Goal: Information Seeking & Learning: Understand process/instructions

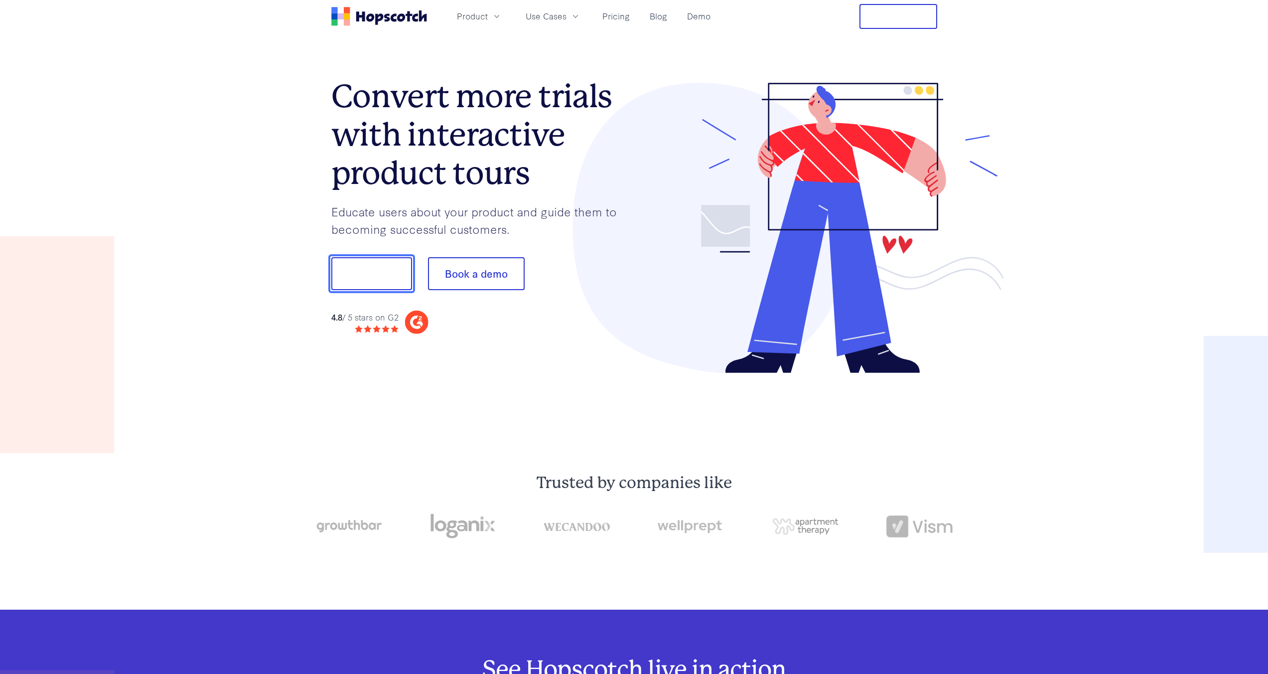
click at [381, 278] on button "Show me!" at bounding box center [371, 273] width 81 height 33
click at [387, 278] on button "Show me!" at bounding box center [371, 273] width 81 height 33
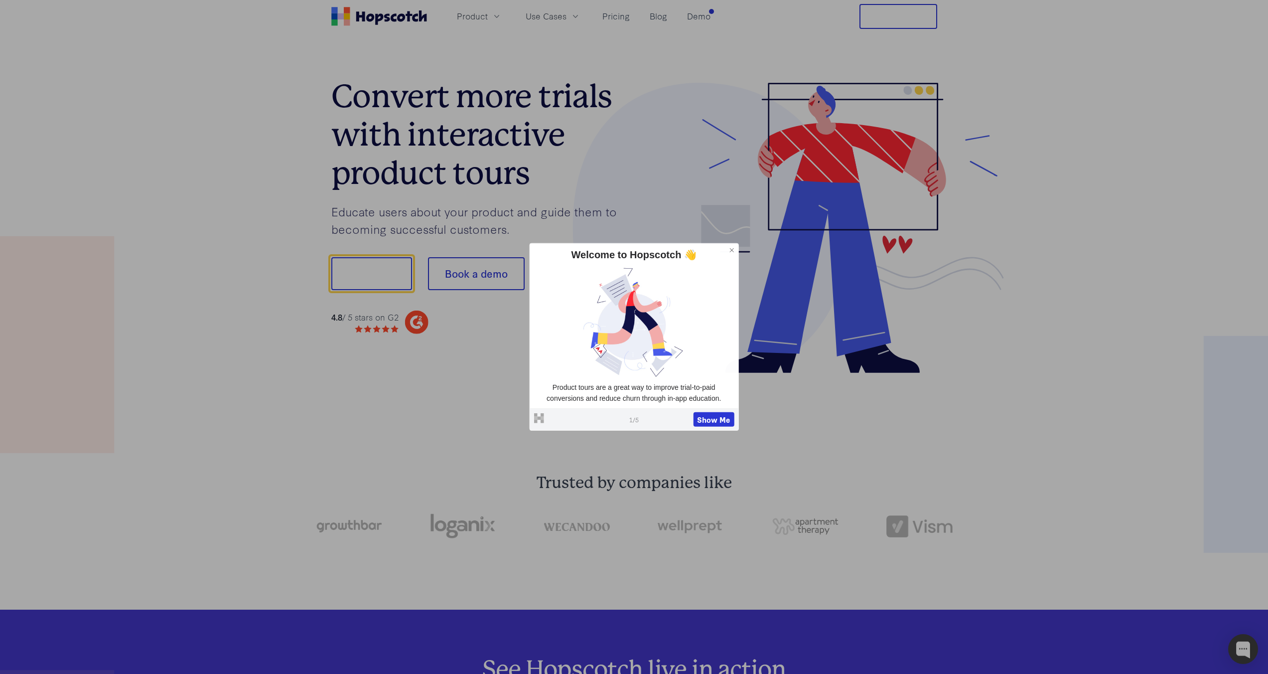
click at [653, 331] on div "Welcome to Hopscotch 👋 Product tours are a great way to improve trial-to-paid c…" at bounding box center [634, 336] width 209 height 187
click at [721, 423] on button "Show Me" at bounding box center [714, 419] width 41 height 15
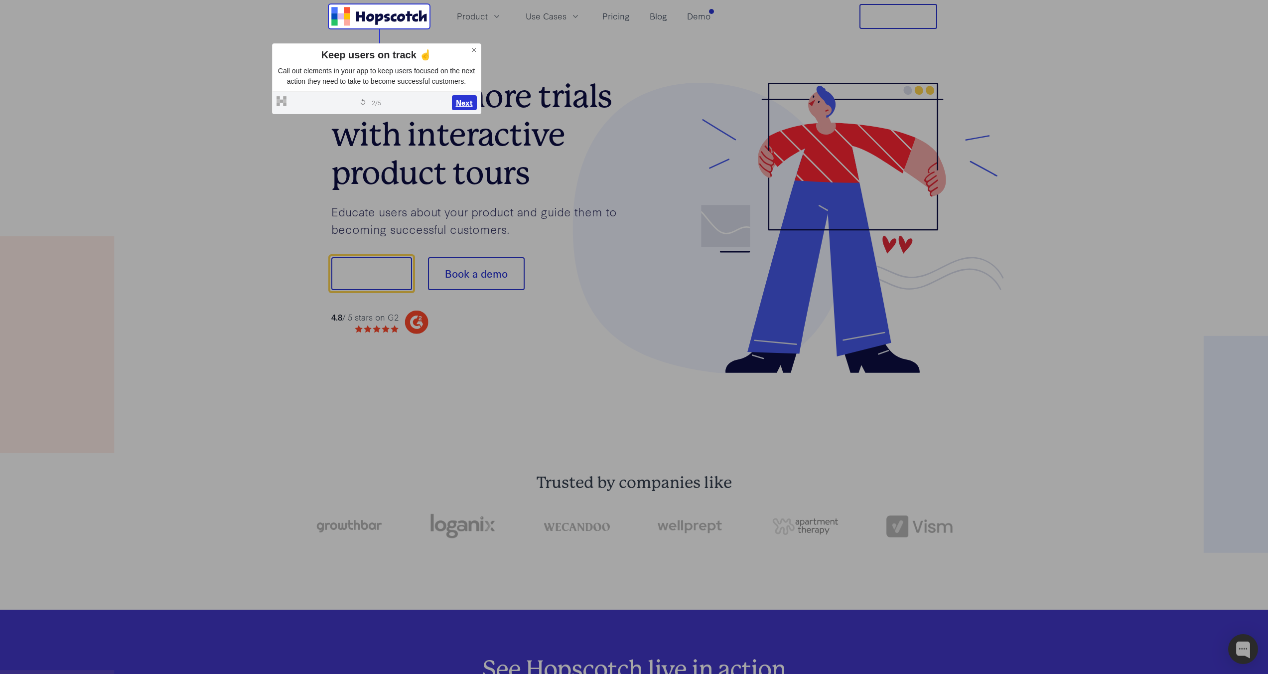
click at [465, 110] on button "Next" at bounding box center [464, 102] width 25 height 15
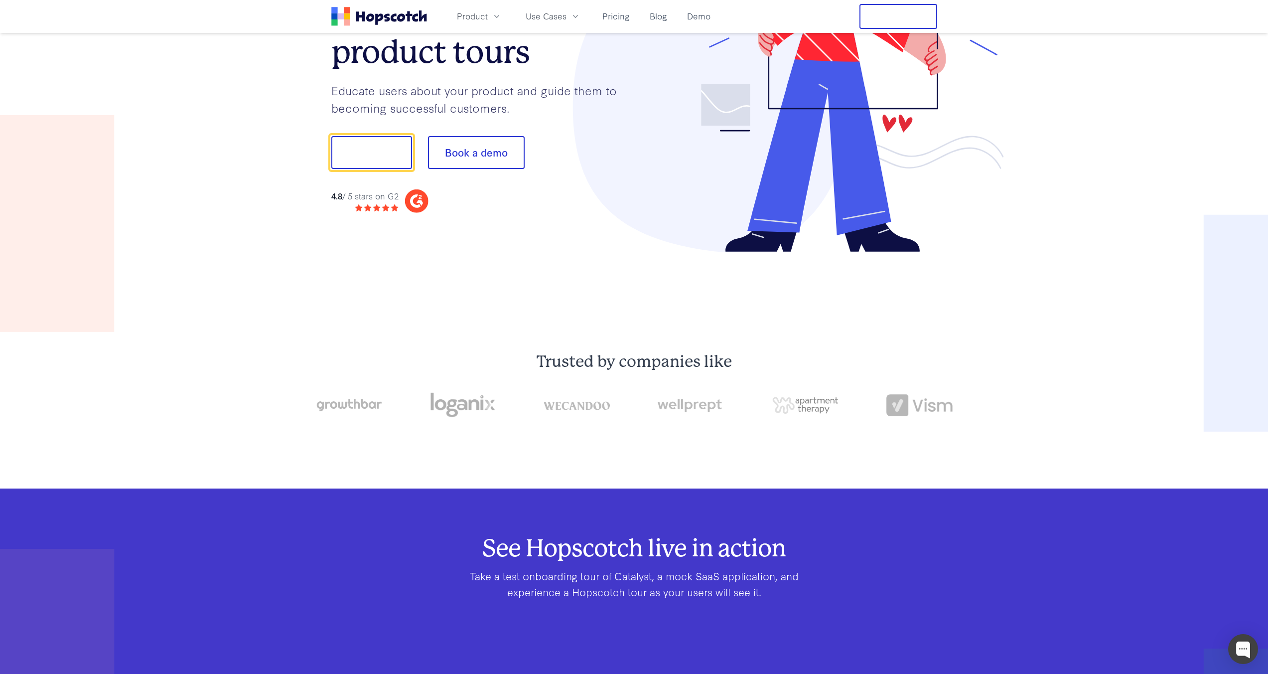
scroll to position [124, 0]
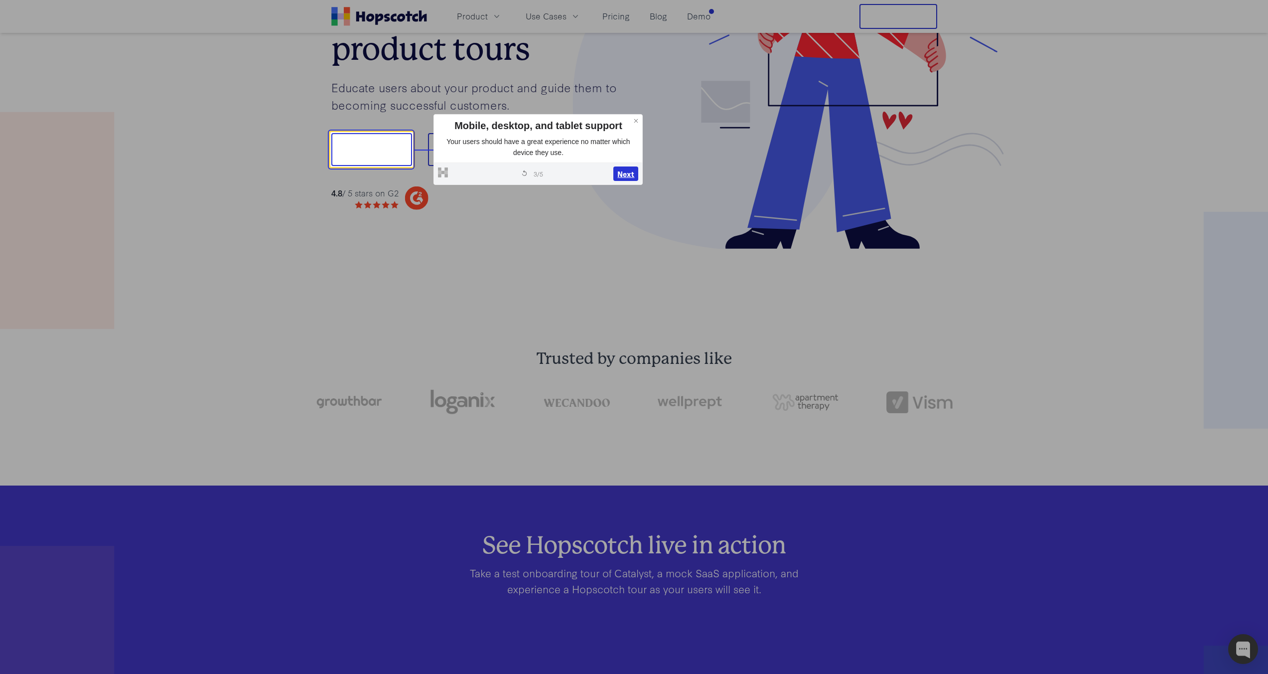
click at [629, 171] on button "Next" at bounding box center [625, 173] width 25 height 15
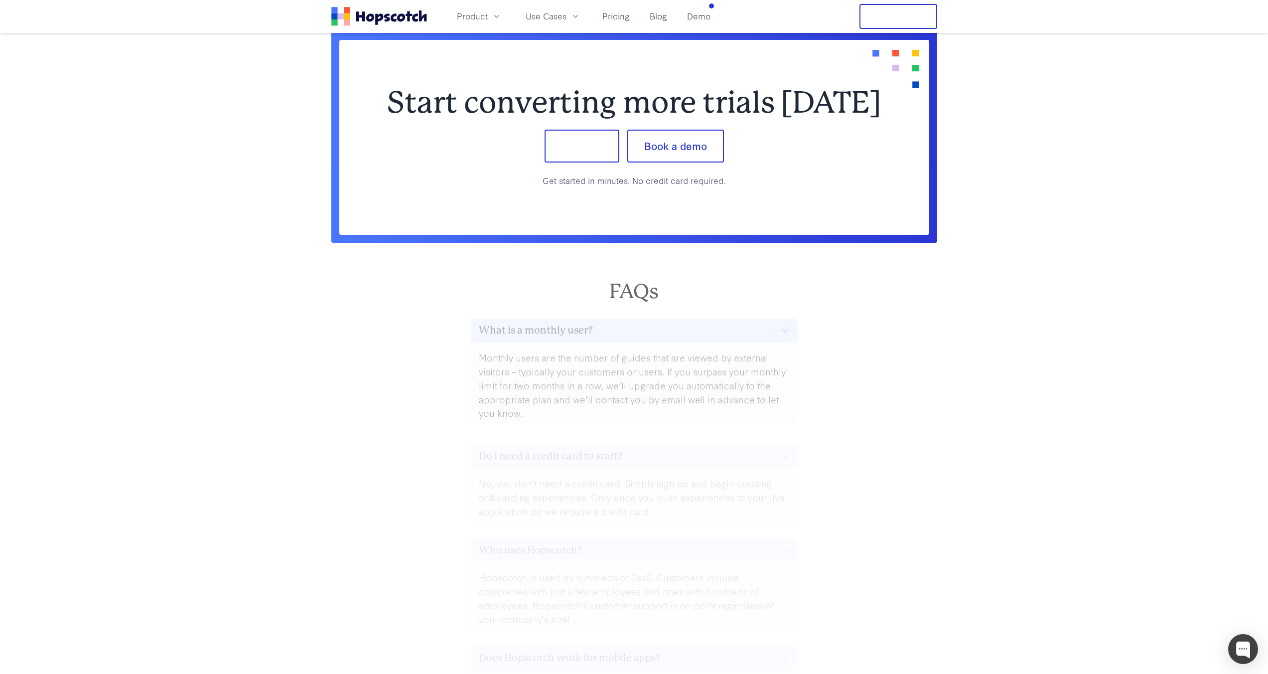
scroll to position [4350, 0]
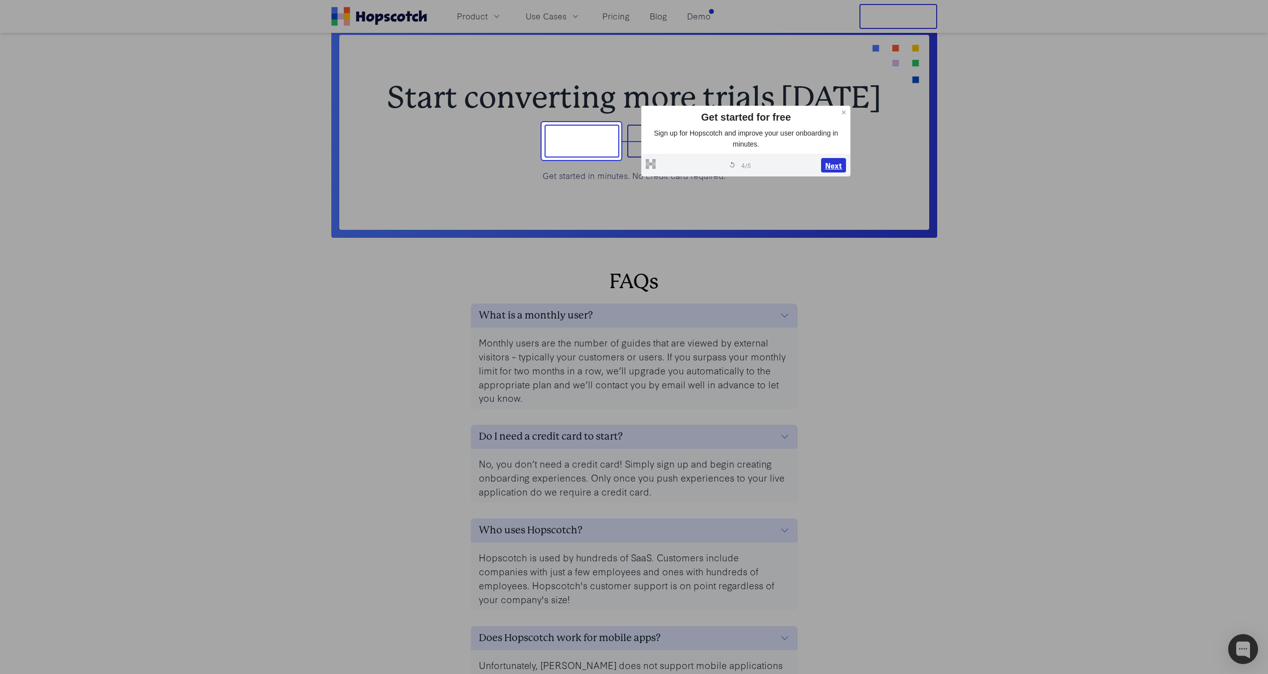
click at [837, 165] on button "Next" at bounding box center [833, 164] width 25 height 15
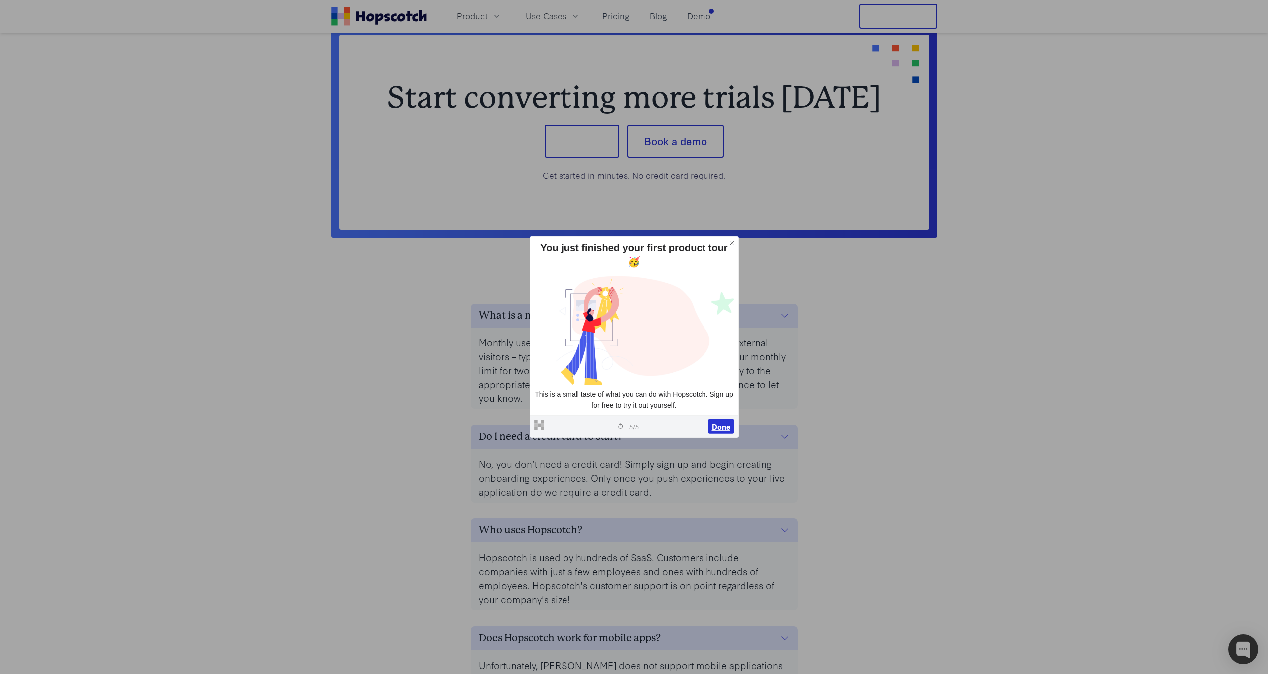
click at [723, 419] on button "Done" at bounding box center [721, 426] width 26 height 15
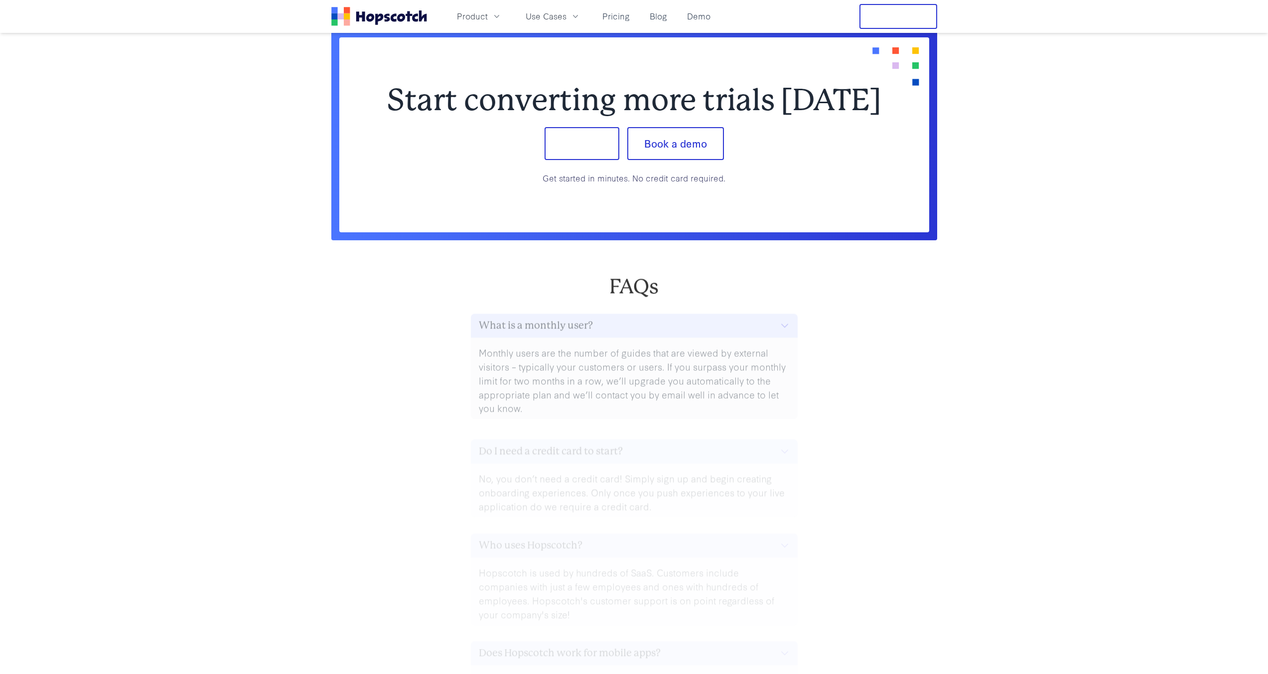
scroll to position [4350, 0]
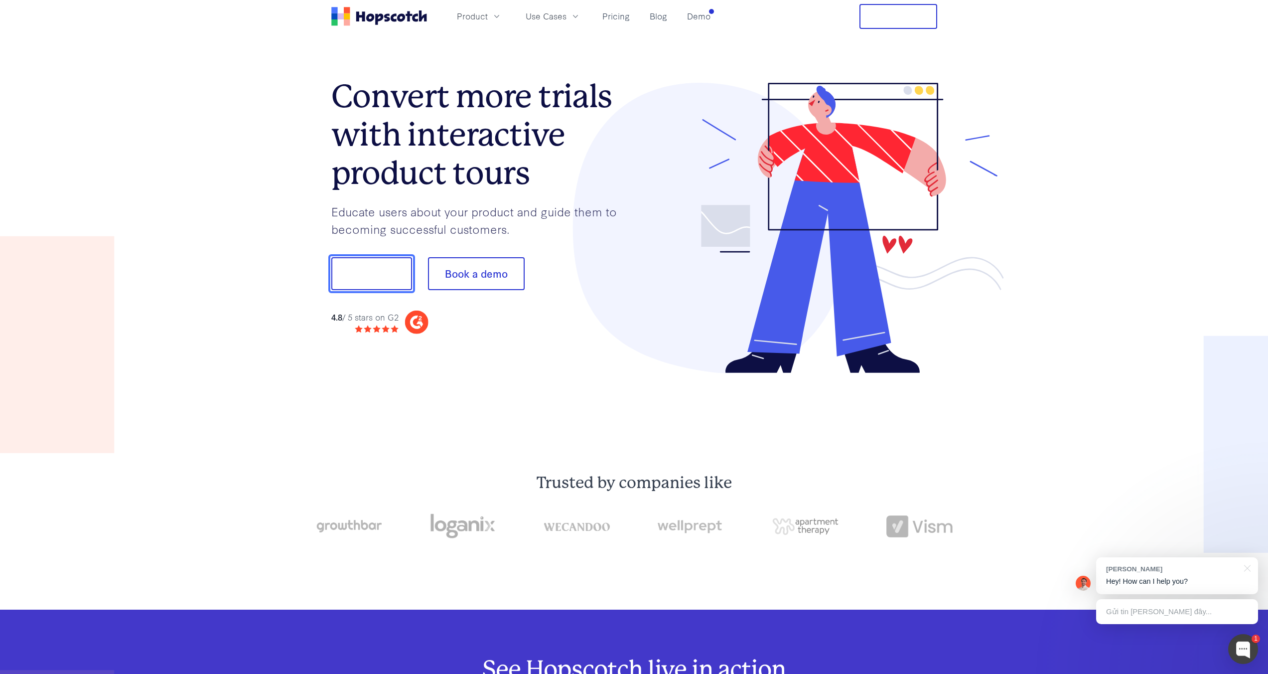
click at [370, 272] on button "Show me!" at bounding box center [371, 273] width 81 height 33
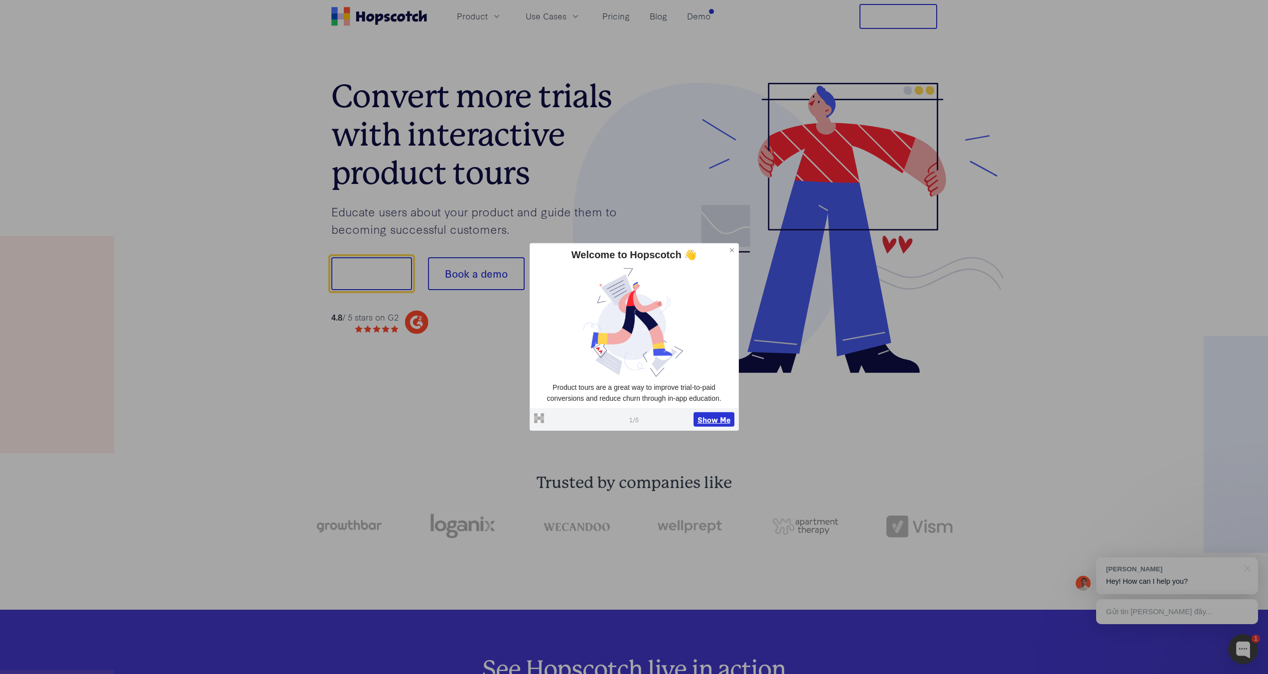
click at [712, 420] on button "Show Me" at bounding box center [714, 419] width 41 height 15
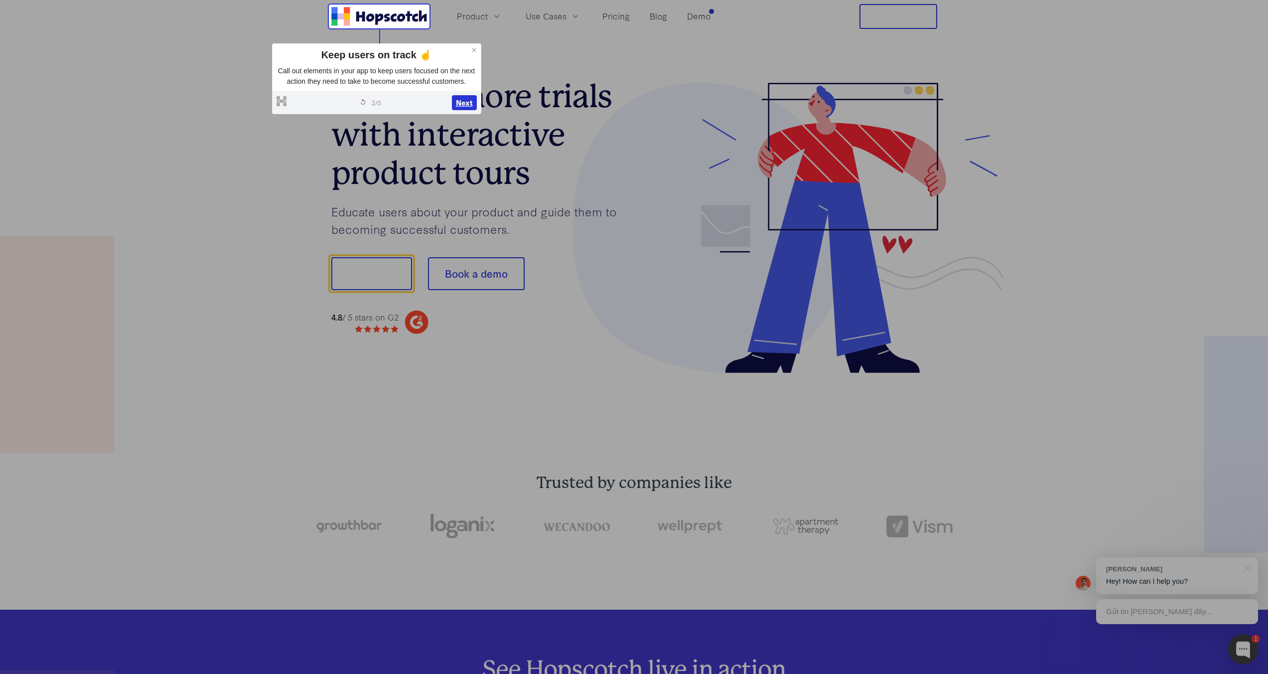
click at [469, 110] on button "Next" at bounding box center [464, 102] width 25 height 15
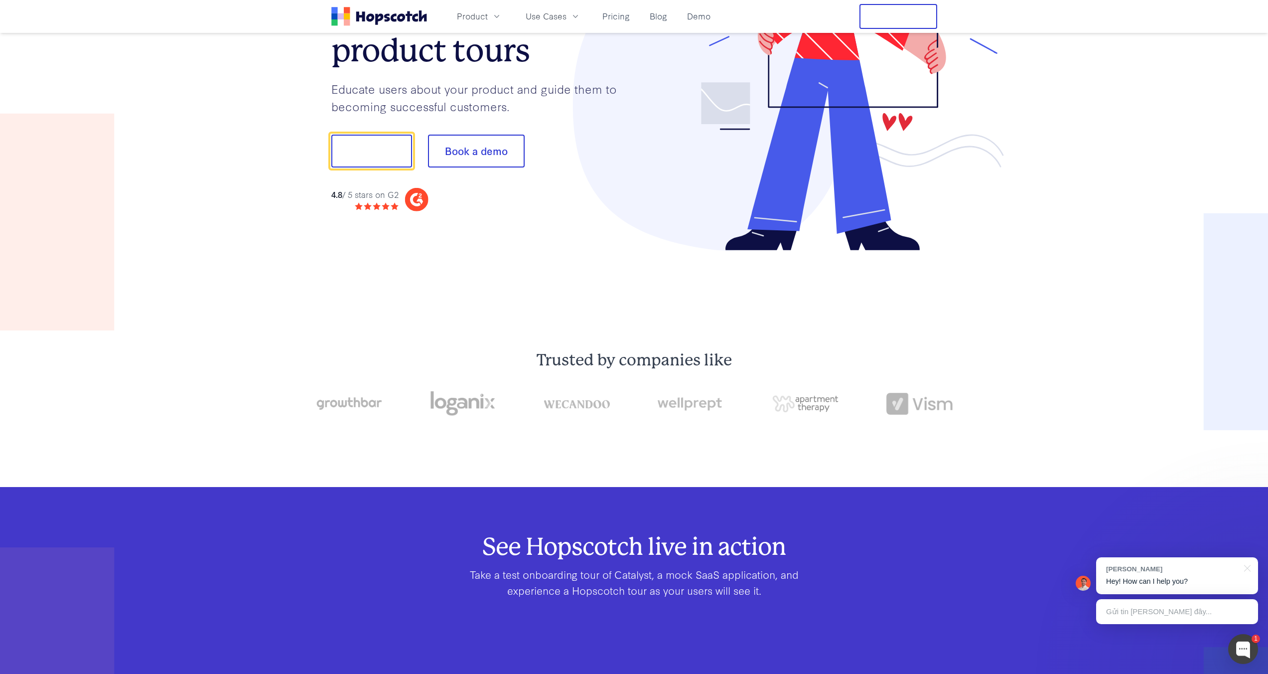
scroll to position [124, 0]
